Goal: Information Seeking & Learning: Find specific page/section

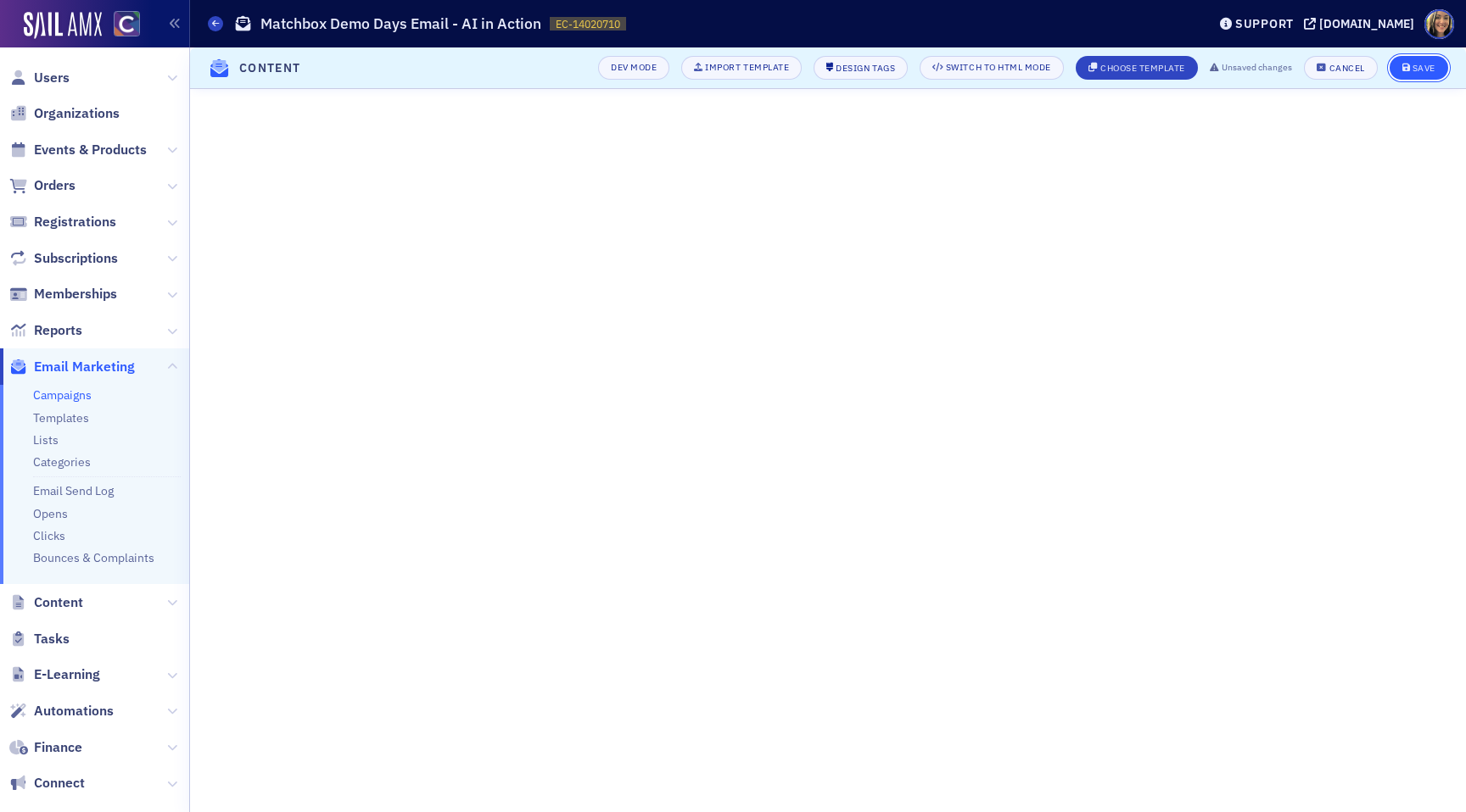
click at [1423, 76] on button "Save" at bounding box center [1418, 68] width 59 height 24
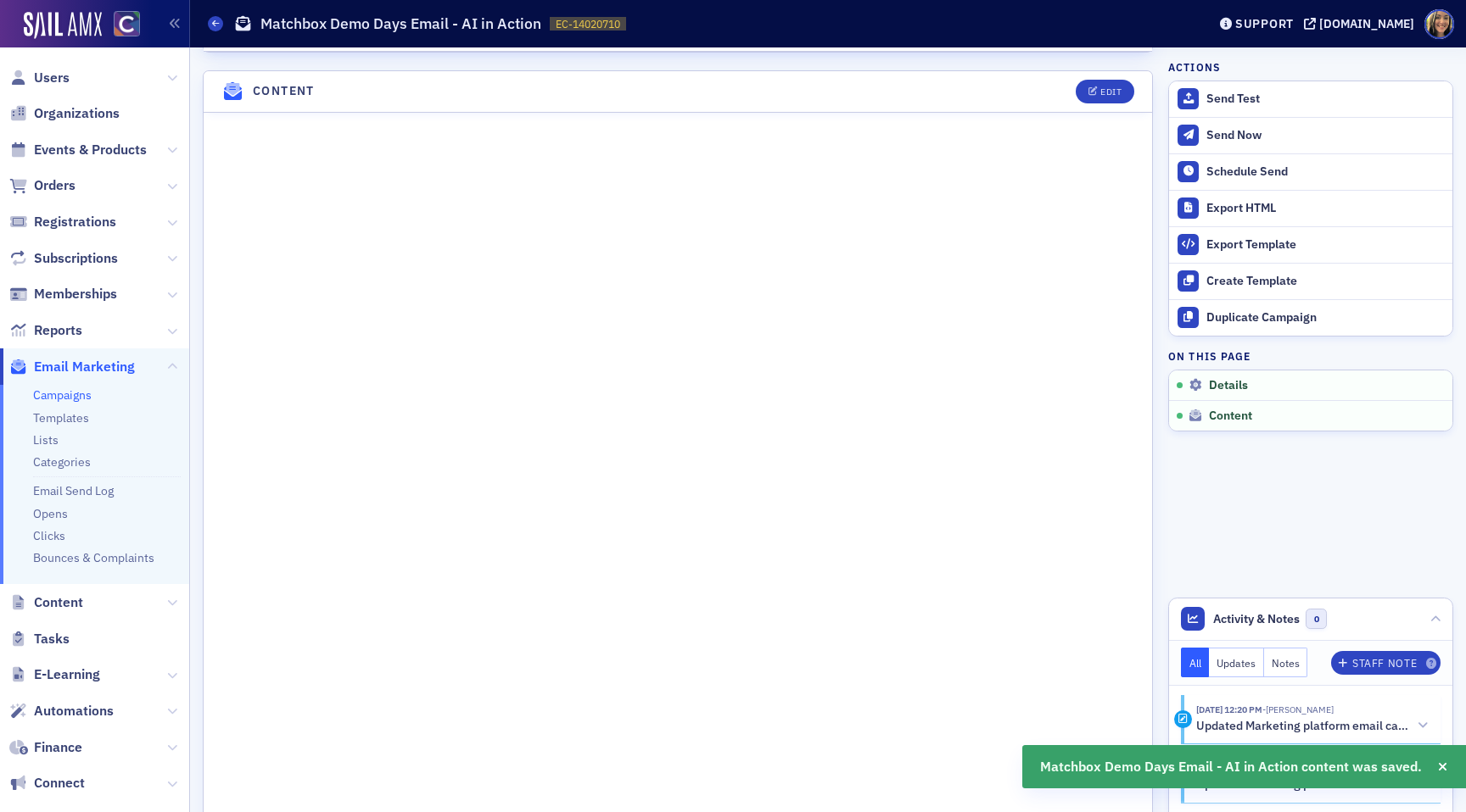
scroll to position [672, 0]
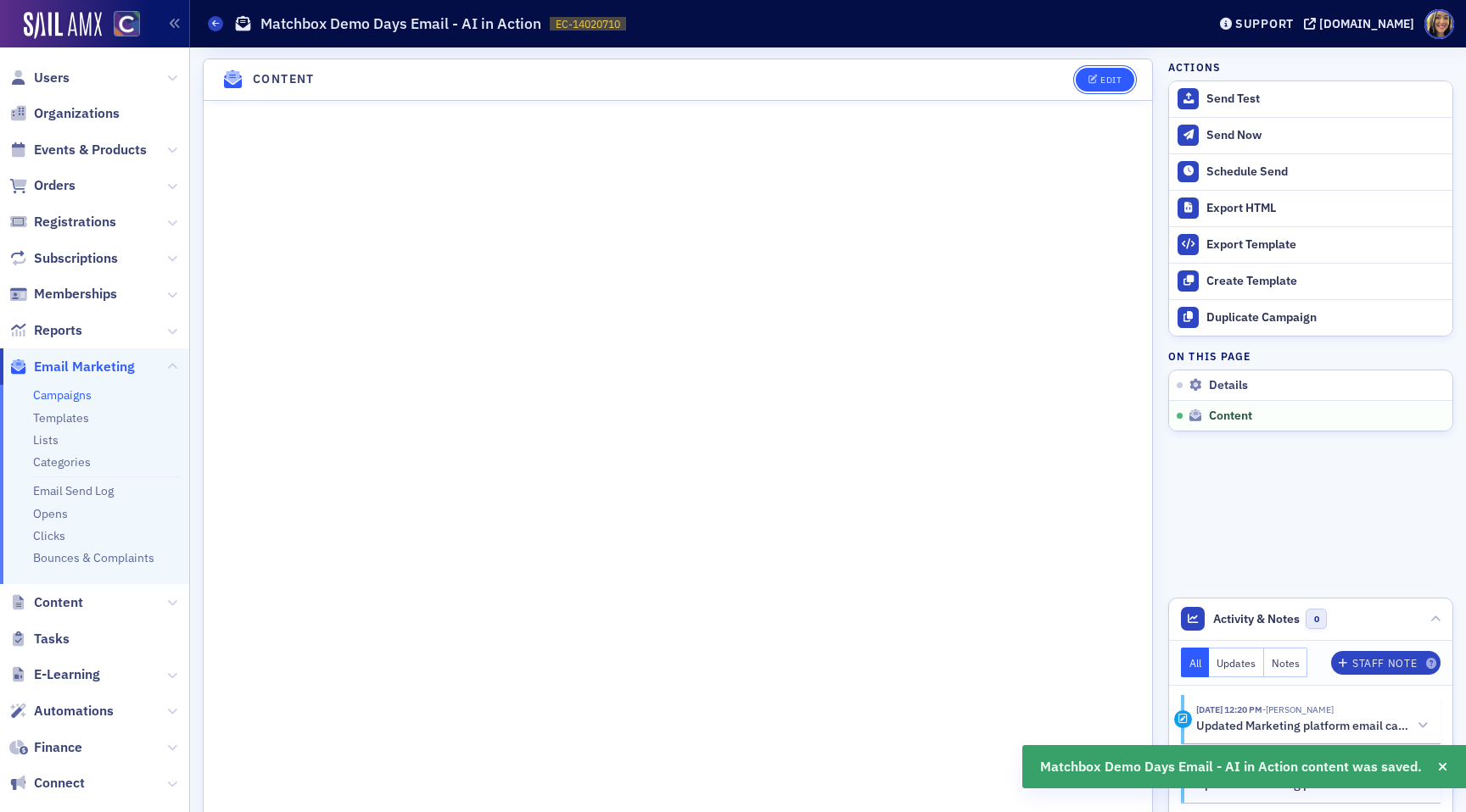
click at [1108, 76] on div "Edit" at bounding box center [1110, 80] width 21 height 9
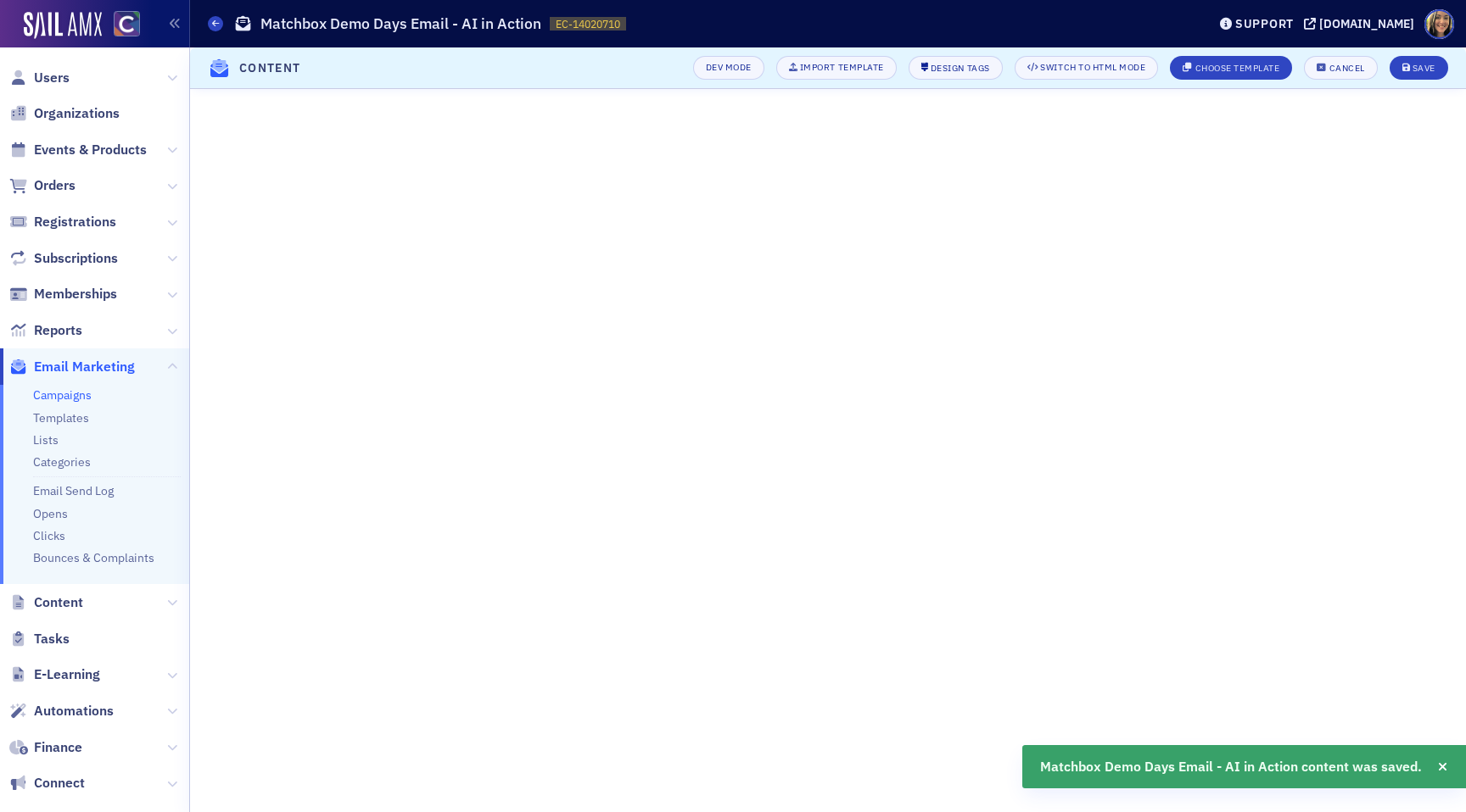
scroll to position [0, 0]
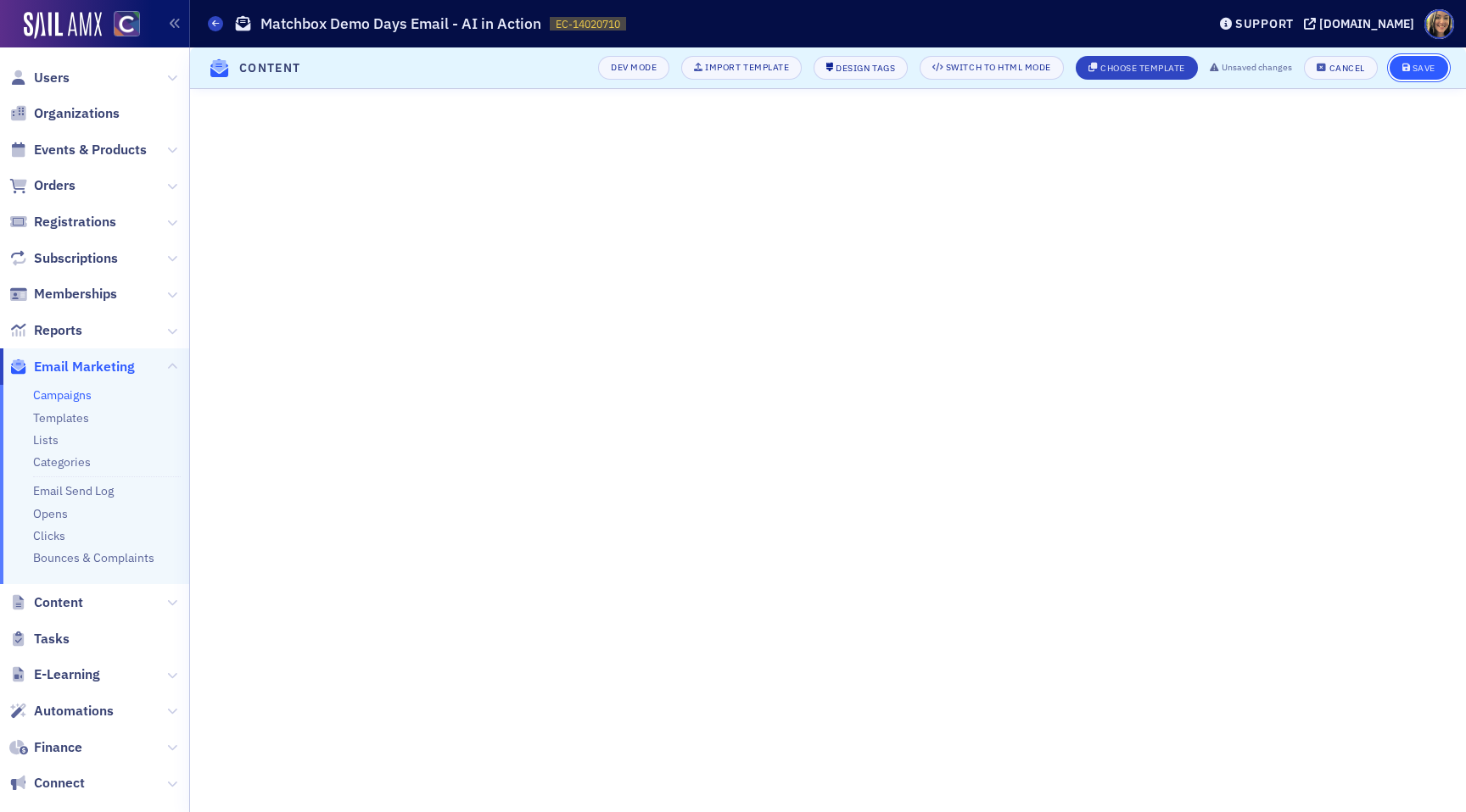
click at [1418, 66] on div "Save" at bounding box center [1423, 68] width 23 height 9
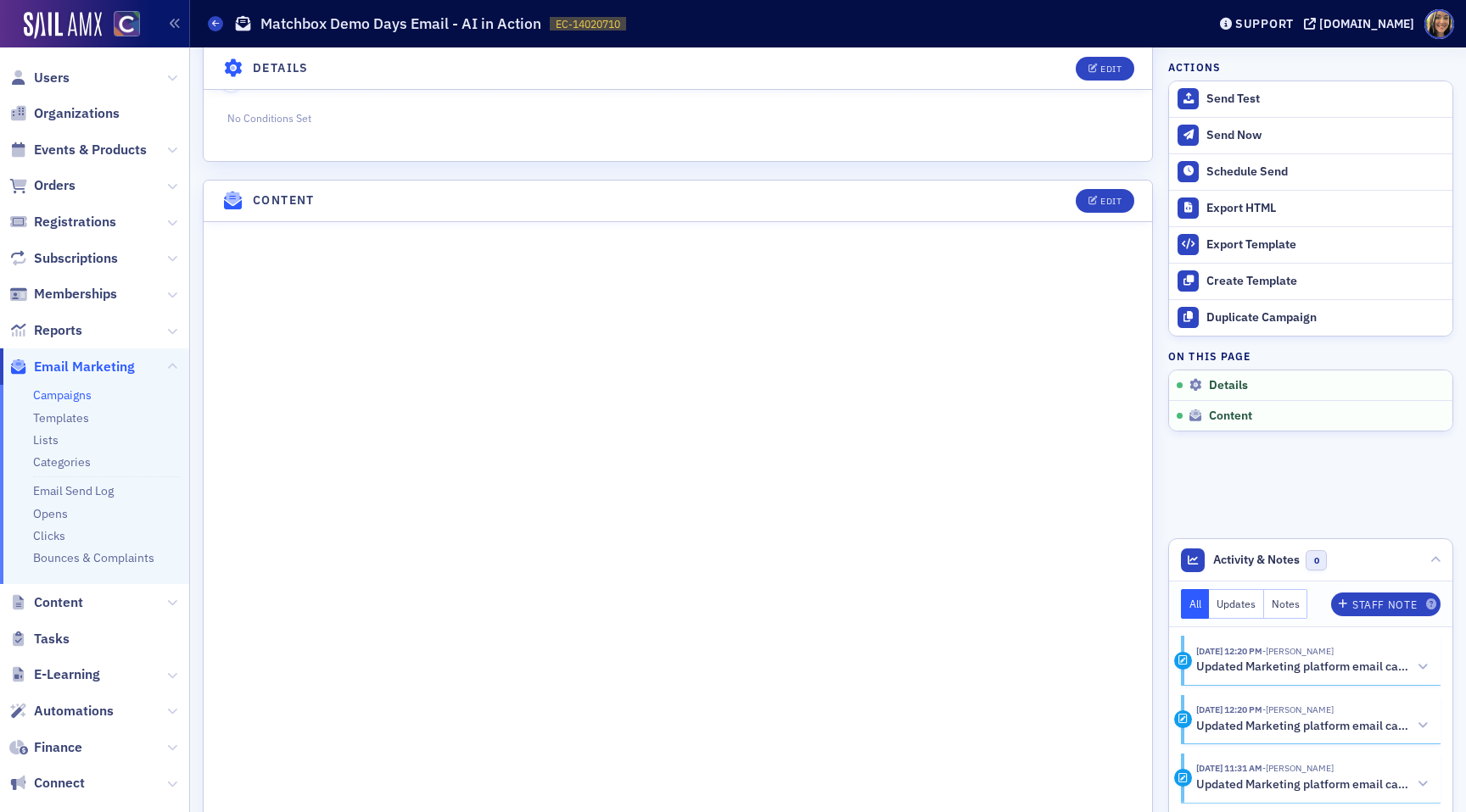
scroll to position [557, 0]
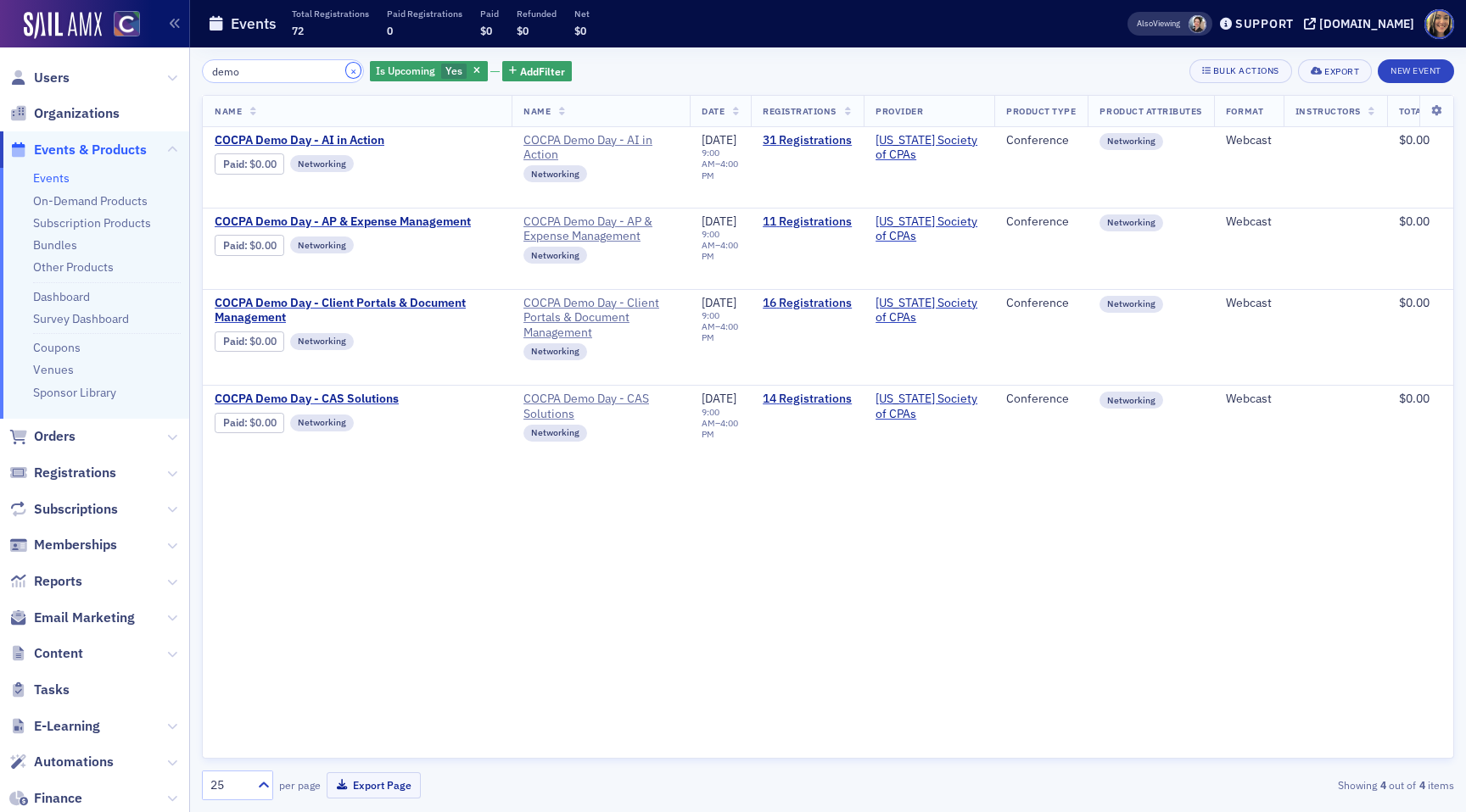
click at [346, 68] on button "×" at bounding box center [354, 71] width 15 height 15
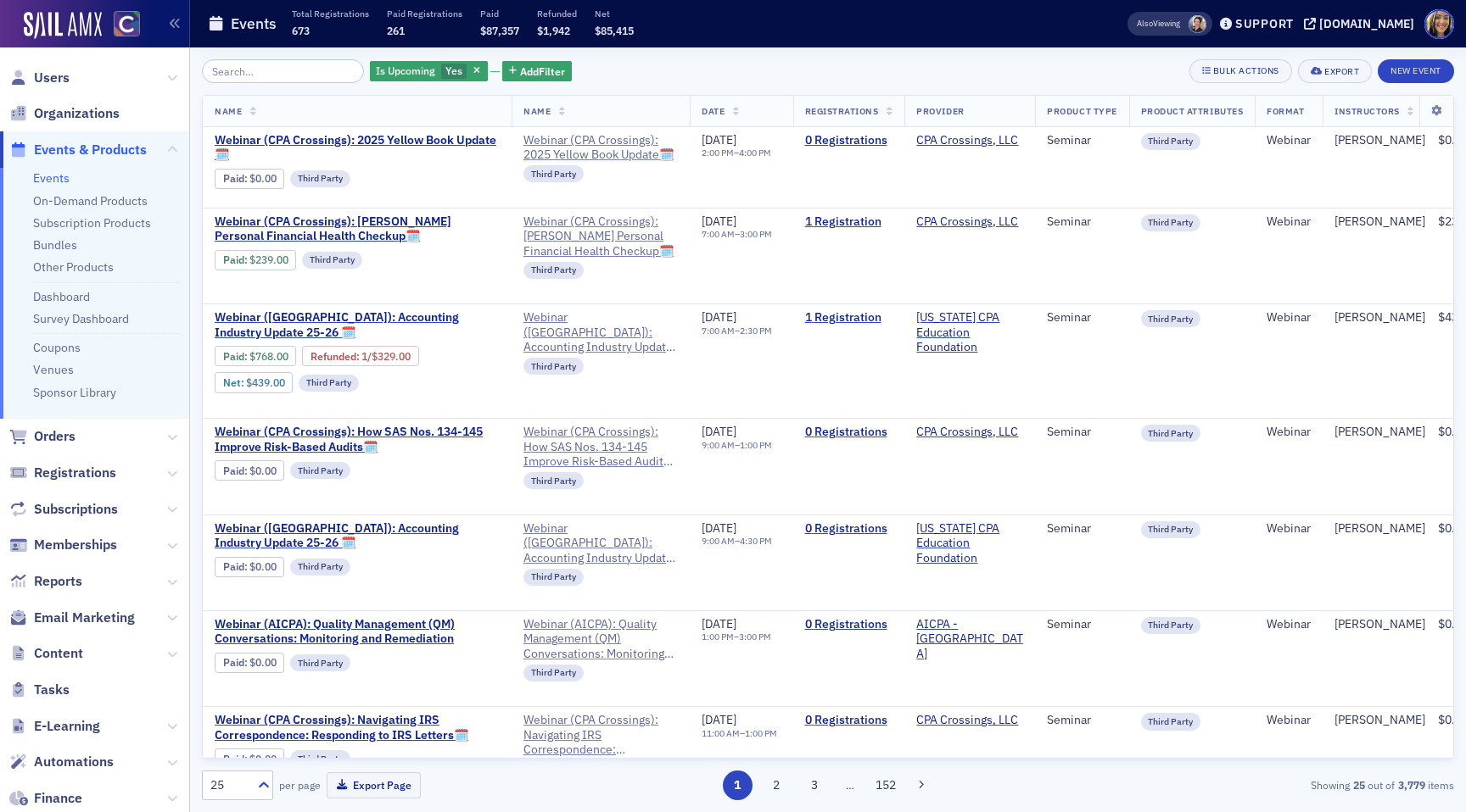
click at [286, 92] on div "Is Upcoming Yes Add Filter Bulk Actions Export New Event Name Name Date Registr…" at bounding box center [827, 430] width 1252 height 741
click at [286, 81] on input "search" at bounding box center [283, 71] width 162 height 24
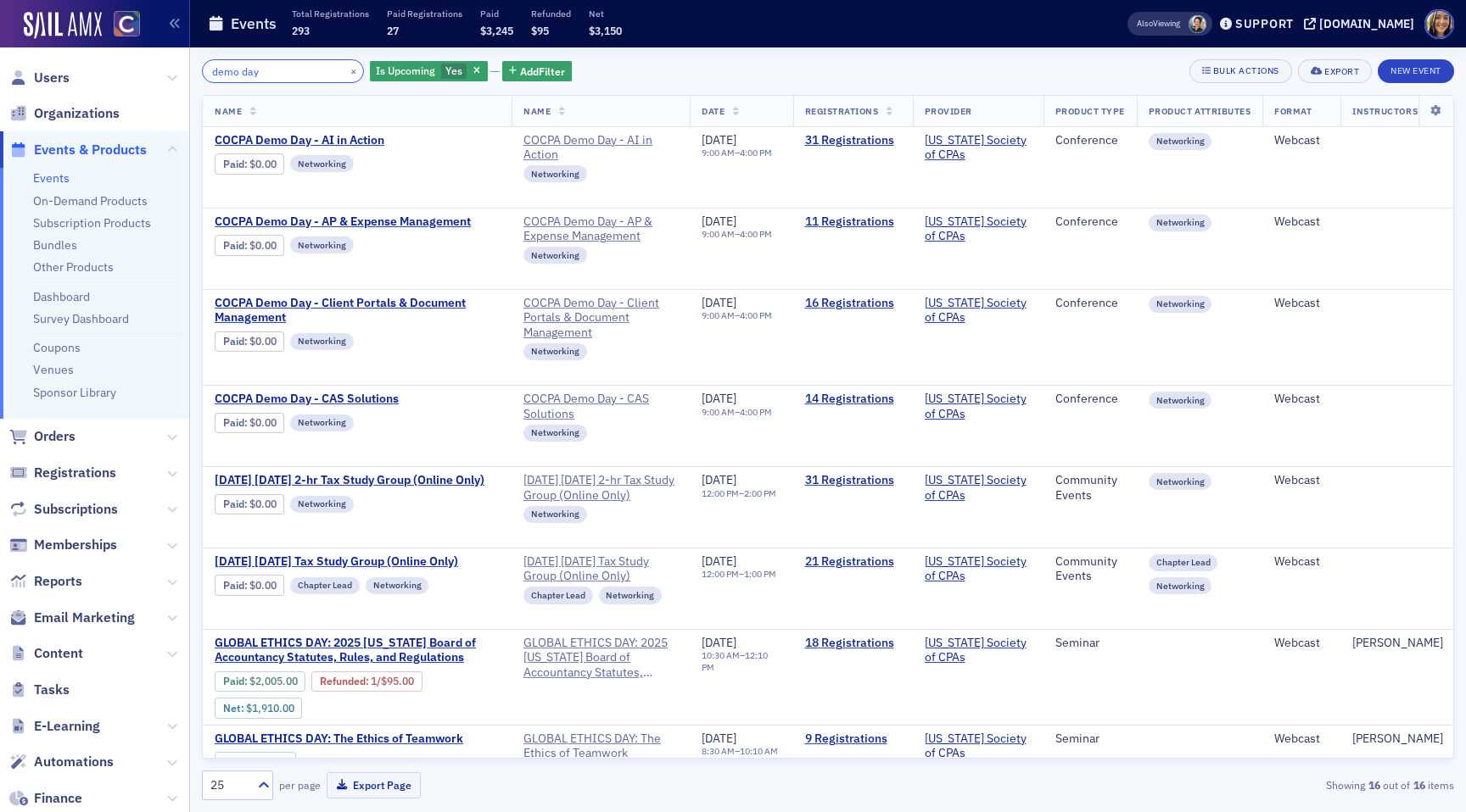
type input "demo day"
click at [296, 78] on input "demo day" at bounding box center [283, 71] width 162 height 24
click at [346, 68] on button "×" at bounding box center [354, 71] width 15 height 15
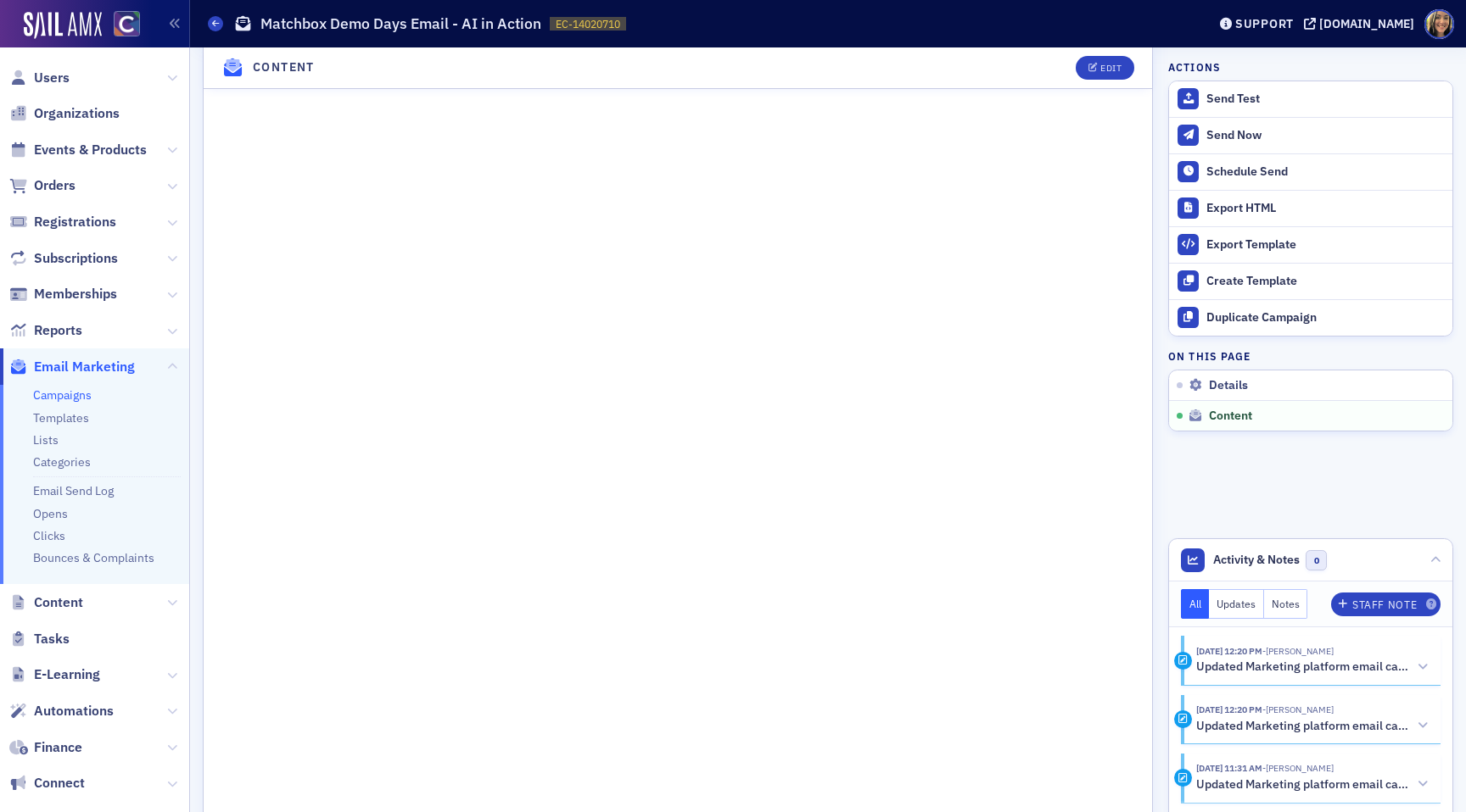
scroll to position [731, 0]
